Goal: Task Accomplishment & Management: Complete application form

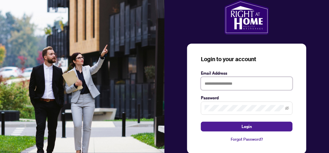
click at [220, 83] on input "text" at bounding box center [247, 83] width 92 height 13
type input "**********"
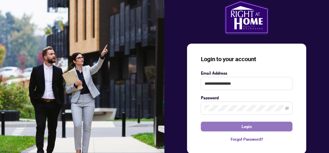
click at [246, 126] on span "Login" at bounding box center [247, 126] width 10 height 9
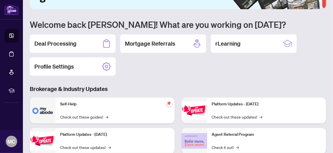
scroll to position [57, 0]
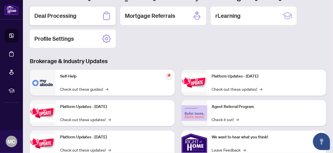
click at [50, 19] on h2 "Deal Processing" at bounding box center [55, 16] width 42 height 8
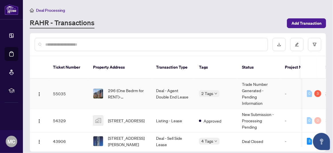
click at [179, 86] on td "Deal - Agent Double End Lease" at bounding box center [173, 94] width 43 height 30
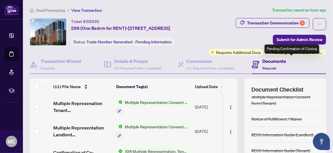
click at [291, 55] on span "Pending Confirmation of Closing" at bounding box center [299, 52] width 52 height 6
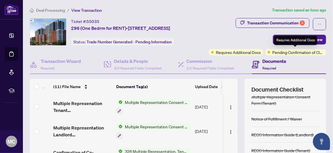
click at [261, 51] on span "Requires Additional Docs" at bounding box center [238, 52] width 45 height 6
click at [238, 46] on div "Transaction Communication 3 Submit for Admin Review Requires Additional Docs Pe…" at bounding box center [260, 36] width 134 height 37
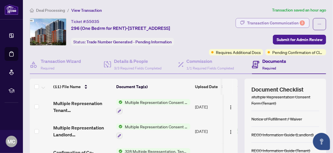
click at [254, 24] on div "Transaction Communication 3" at bounding box center [276, 22] width 58 height 9
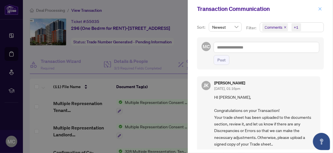
click at [320, 8] on icon "close" at bounding box center [320, 8] width 3 height 3
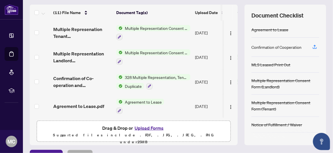
scroll to position [66, 0]
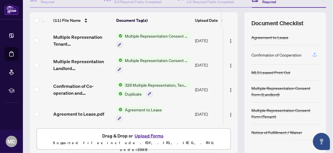
click at [312, 57] on icon "button" at bounding box center [314, 54] width 5 height 5
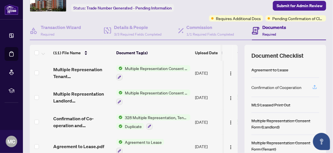
scroll to position [9, 0]
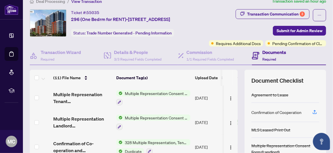
click at [268, 56] on h4 "Documents" at bounding box center [275, 52] width 24 height 7
click at [264, 61] on span "Required" at bounding box center [270, 59] width 14 height 4
click at [265, 61] on span "Required" at bounding box center [270, 59] width 14 height 4
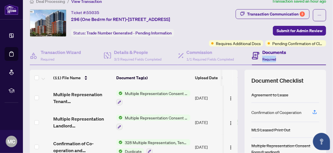
click at [265, 61] on span "Required" at bounding box center [270, 59] width 14 height 4
drag, startPoint x: 265, startPoint y: 65, endPoint x: 294, endPoint y: 63, distance: 29.0
click at [294, 63] on div "Documents Required" at bounding box center [289, 55] width 74 height 19
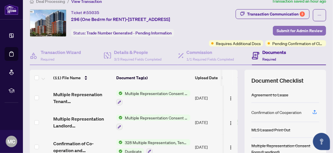
click at [294, 28] on span "Submit for Admin Review" at bounding box center [300, 30] width 46 height 9
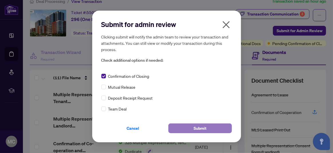
click at [197, 128] on span "Submit" at bounding box center [200, 128] width 13 height 9
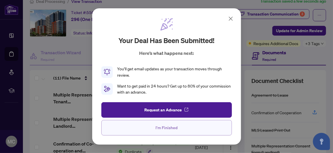
click at [169, 128] on span "I'm Finished" at bounding box center [167, 127] width 22 height 9
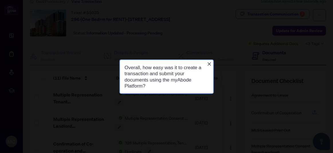
scroll to position [0, 0]
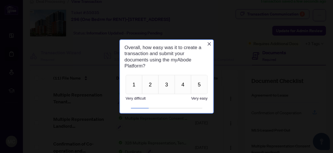
click at [210, 41] on icon "Close button" at bounding box center [209, 43] width 5 height 5
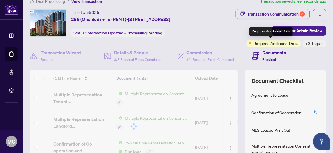
click at [276, 43] on span "Requires Additional Docs" at bounding box center [276, 43] width 45 height 6
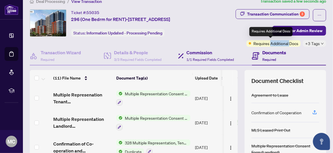
drag, startPoint x: 276, startPoint y: 43, endPoint x: 232, endPoint y: 46, distance: 44.5
click at [232, 46] on div "Ticket #: 55035 296 (One Bedrm for RENT)-[STREET_ADDRESS] Status: Information U…" at bounding box center [178, 109] width 301 height 201
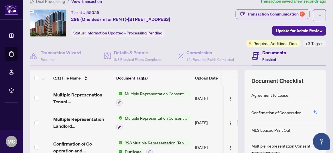
drag, startPoint x: 232, startPoint y: 46, endPoint x: 227, endPoint y: 38, distance: 8.9
click at [203, 38] on div "Ticket #: 55035 296 (One Bedrm for RENT)-[STREET_ADDRESS] Status: Information U…" at bounding box center [116, 28] width 175 height 38
click at [321, 42] on icon "down" at bounding box center [322, 43] width 3 height 3
click at [192, 39] on div "Ticket #: 55035 296 (One Bedrm for RENT)-[STREET_ADDRESS] Status: Information U…" at bounding box center [116, 28] width 175 height 38
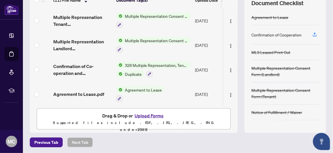
scroll to position [172, 0]
click at [153, 114] on button "Upload Forms" at bounding box center [149, 115] width 32 height 7
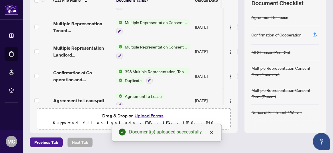
scroll to position [195, 0]
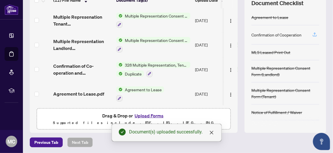
click at [314, 32] on icon "button" at bounding box center [315, 33] width 2 height 3
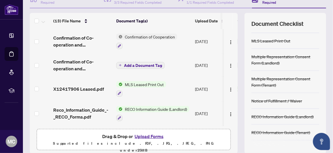
scroll to position [58, 0]
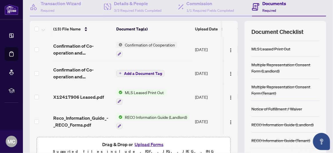
click at [170, 56] on div at bounding box center [146, 53] width 61 height 7
click at [40, 91] on td at bounding box center [40, 97] width 21 height 25
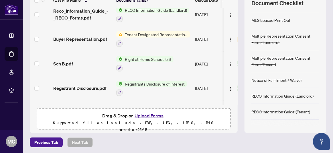
scroll to position [48, 0]
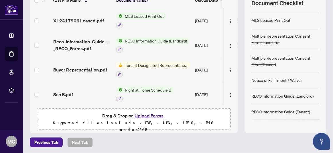
click at [143, 62] on span "Tenant Designated Representation Agreement" at bounding box center [157, 65] width 68 height 6
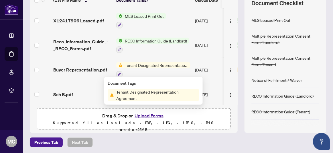
click at [143, 62] on span "Tenant Designated Representation Agreement" at bounding box center [157, 65] width 68 height 6
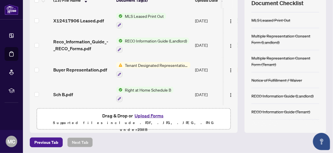
click at [144, 62] on span "Tenant Designated Representation Agreement" at bounding box center [157, 65] width 68 height 6
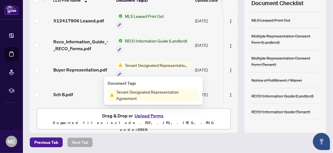
click at [144, 91] on span "Tenant Designated Representation Agreement" at bounding box center [156, 95] width 85 height 13
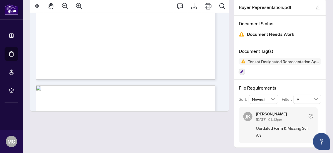
scroll to position [187, 0]
